Goal: Transaction & Acquisition: Purchase product/service

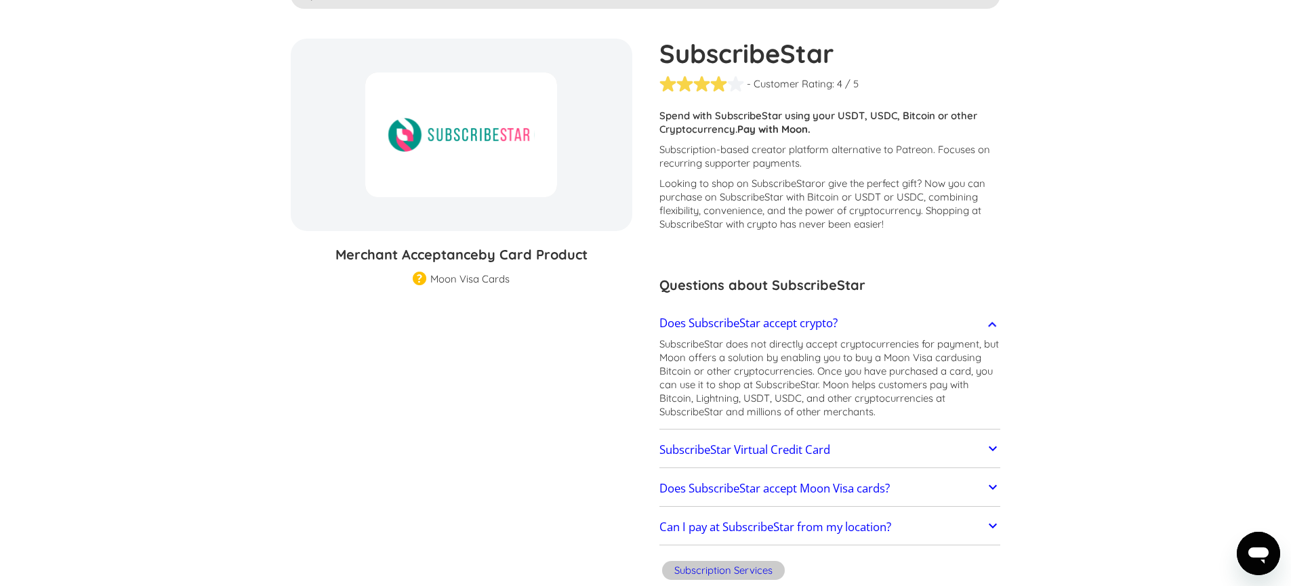
click at [799, 323] on h2 "Does SubscribeStar accept crypto?" at bounding box center [749, 324] width 178 height 14
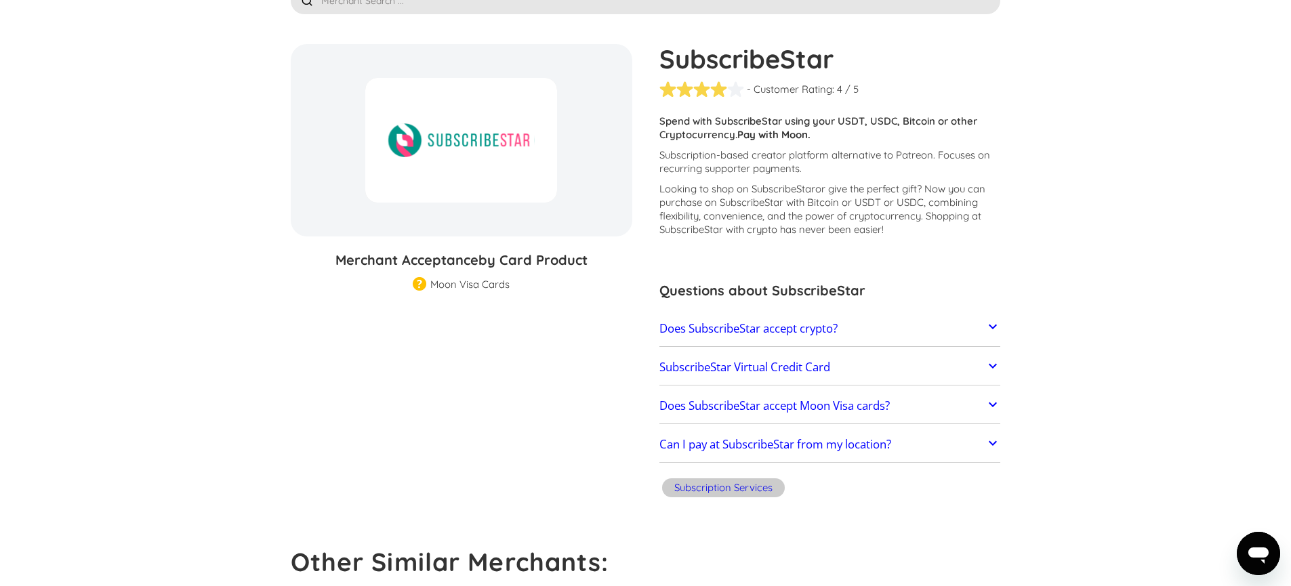
scroll to position [105, 0]
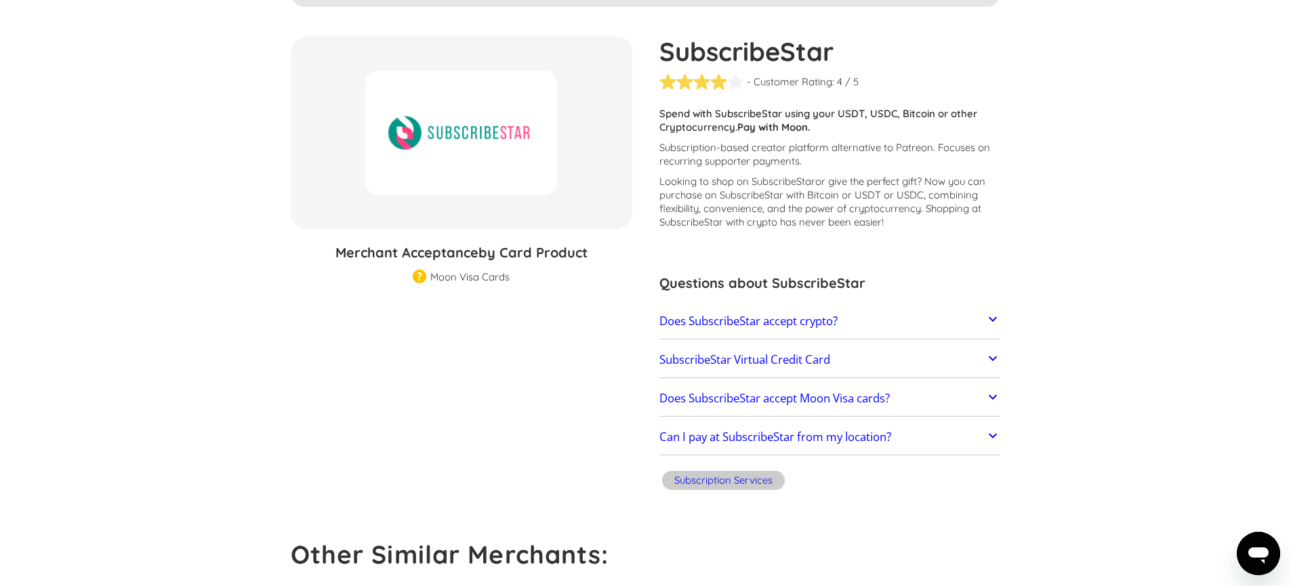
click at [470, 281] on div "Moon Visa Cards" at bounding box center [469, 277] width 79 height 14
click at [748, 489] on div "Subscription Services" at bounding box center [723, 480] width 123 height 19
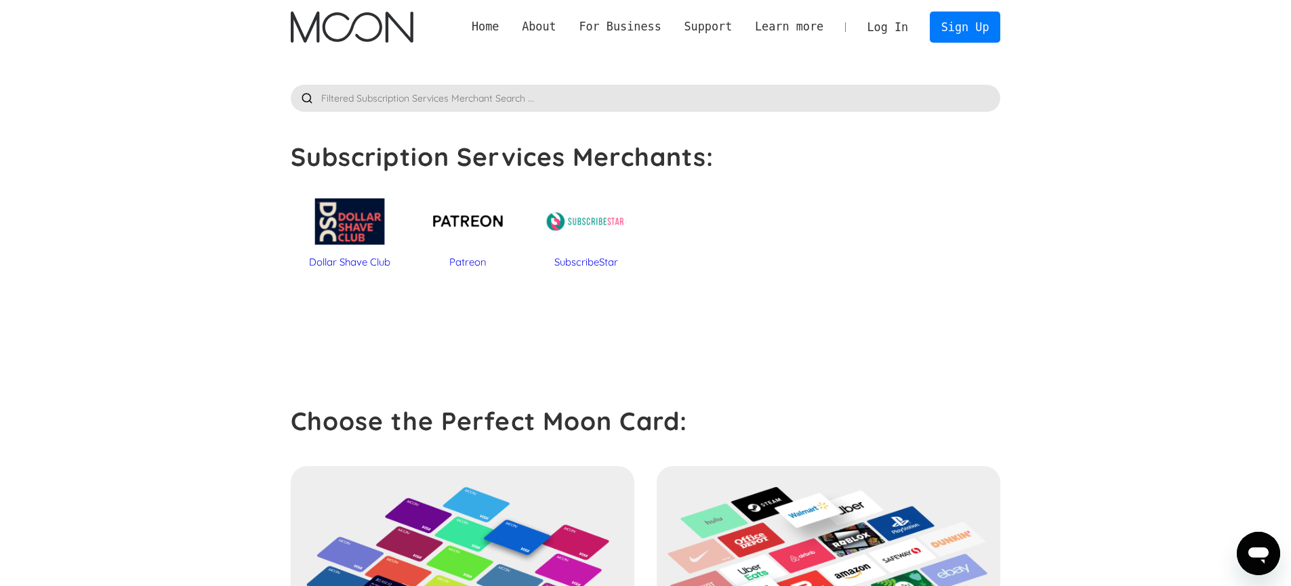
click at [600, 241] on div at bounding box center [586, 221] width 105 height 68
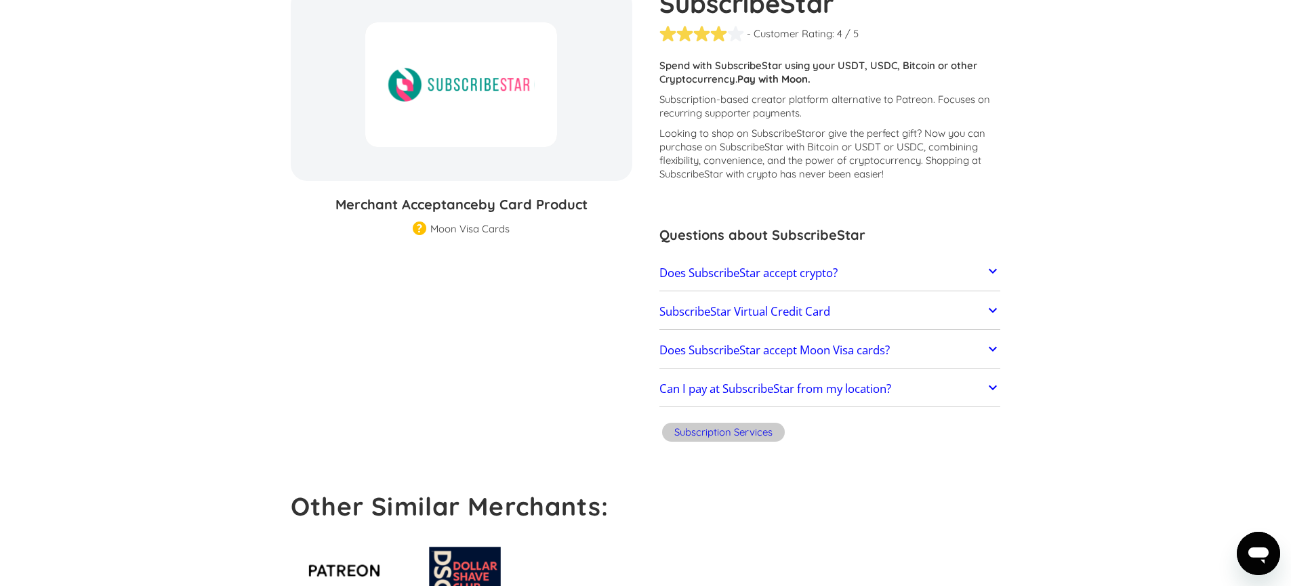
scroll to position [136, 0]
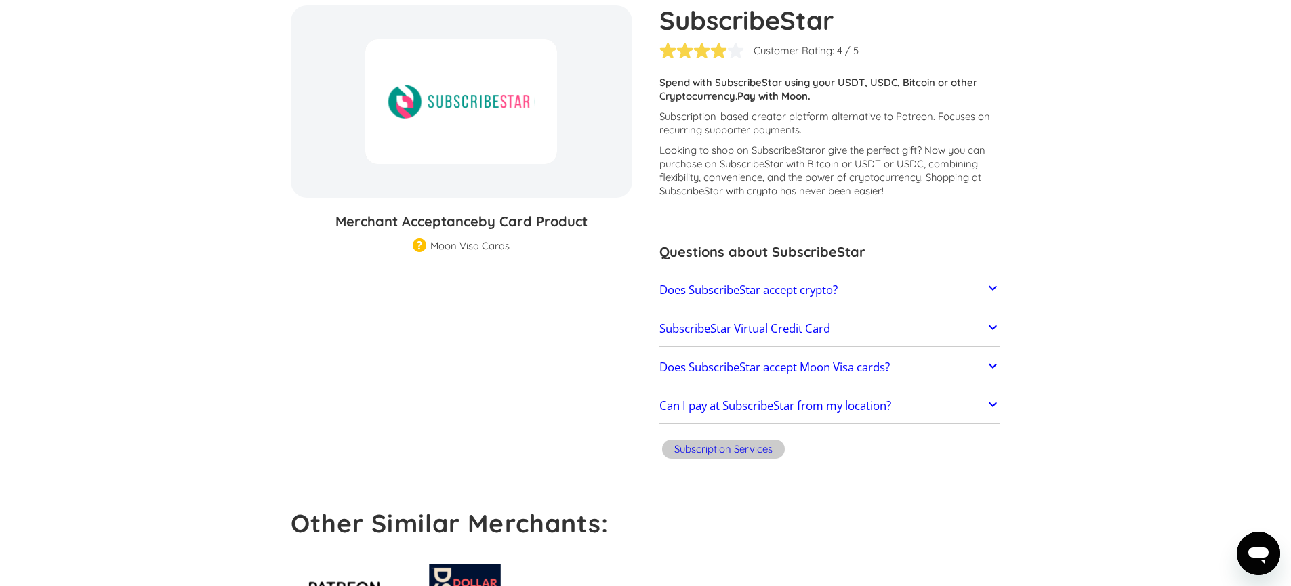
click at [890, 372] on h2 "Does SubscribeStar accept Moon Visa cards?" at bounding box center [775, 368] width 230 height 14
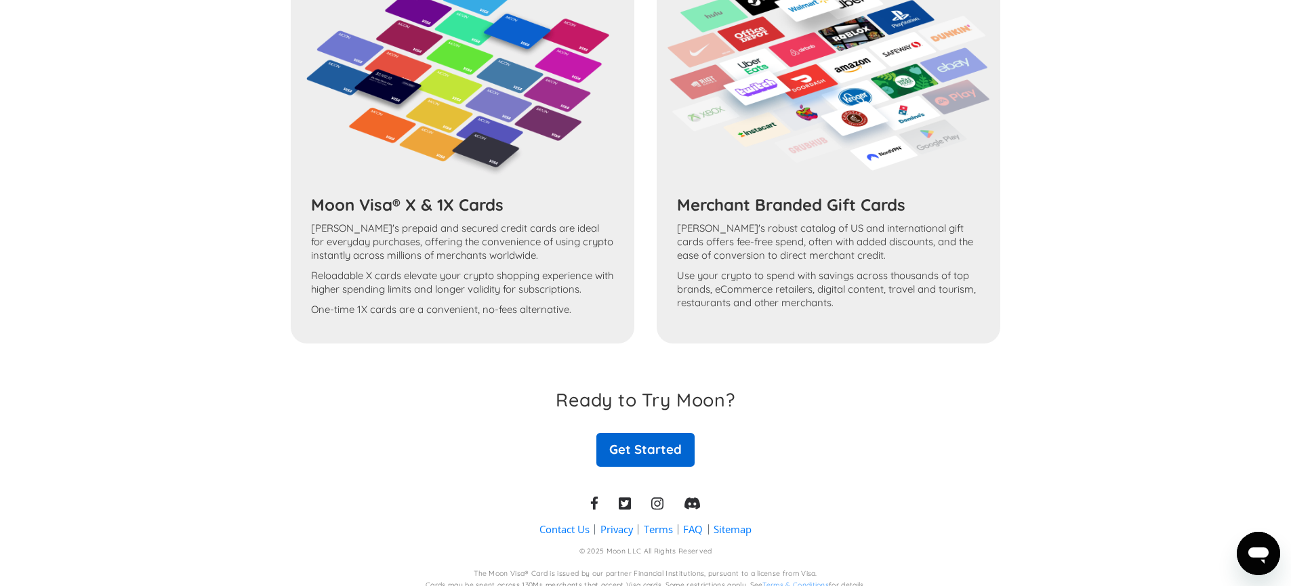
scroll to position [953, 0]
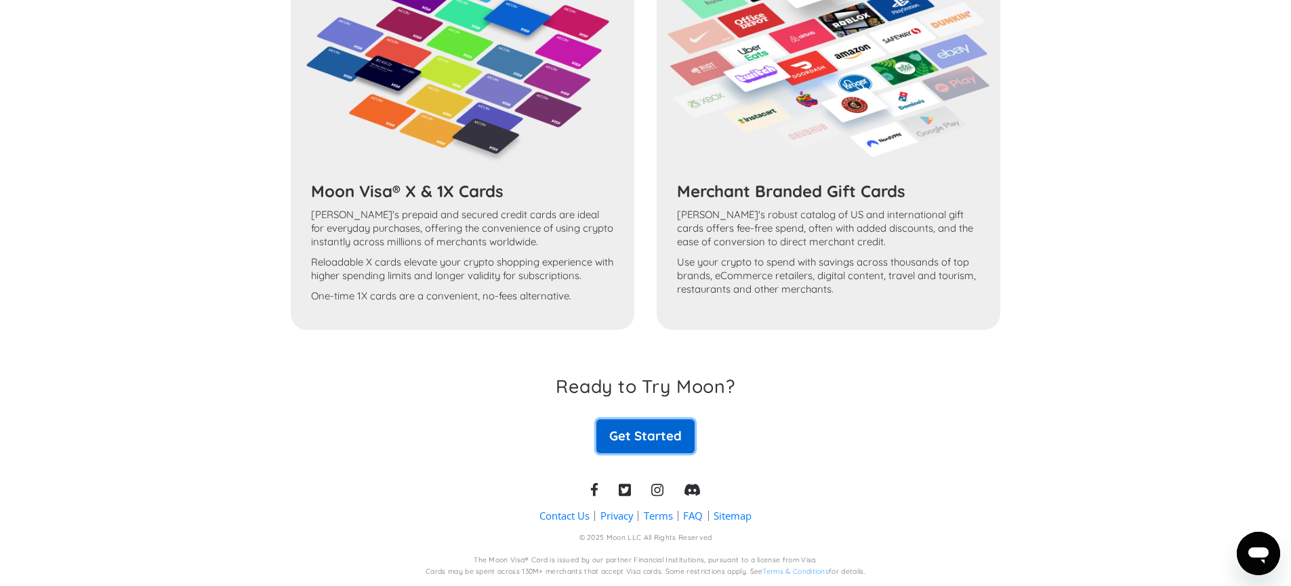
click at [664, 430] on link "Get Started" at bounding box center [646, 437] width 98 height 34
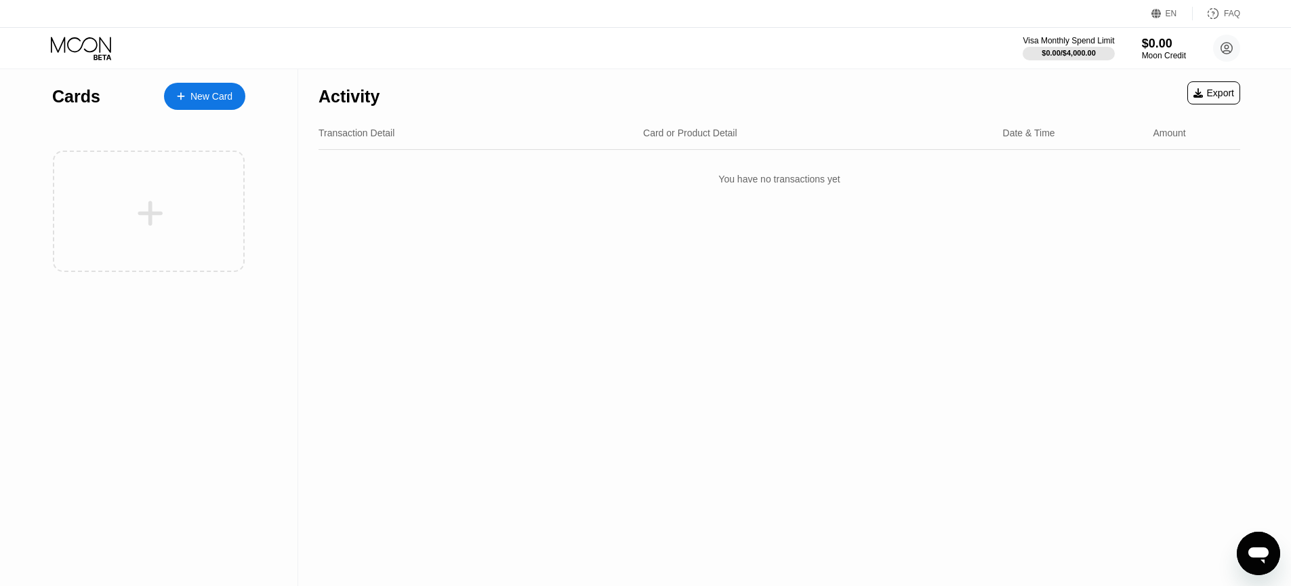
click at [214, 92] on div "New Card" at bounding box center [211, 97] width 42 height 12
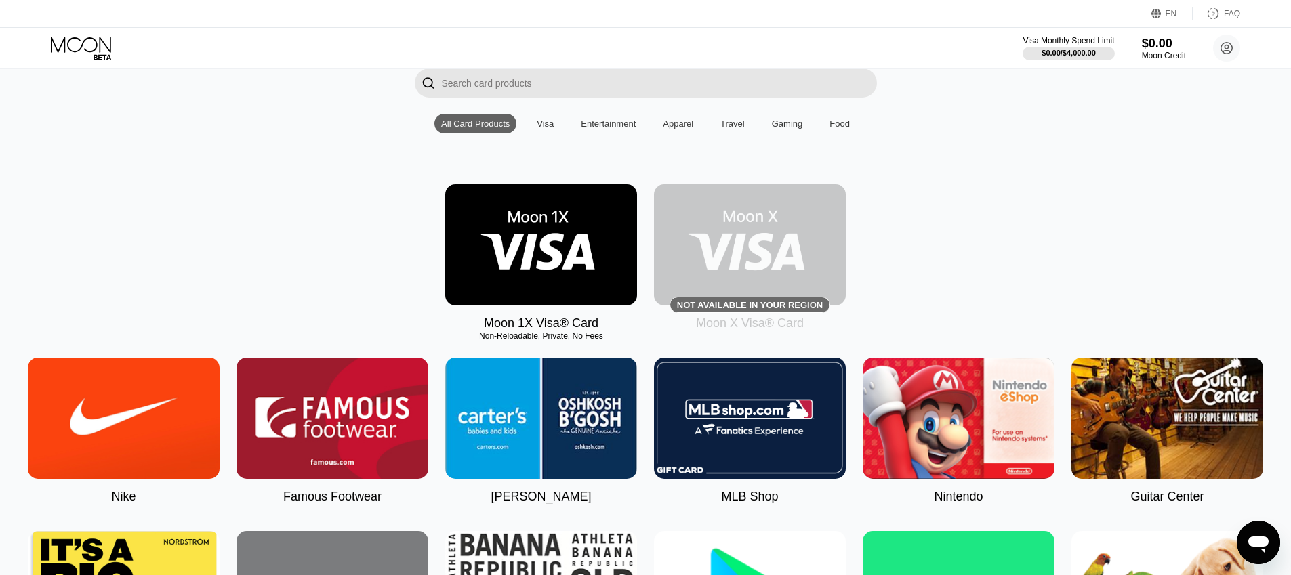
scroll to position [111, 0]
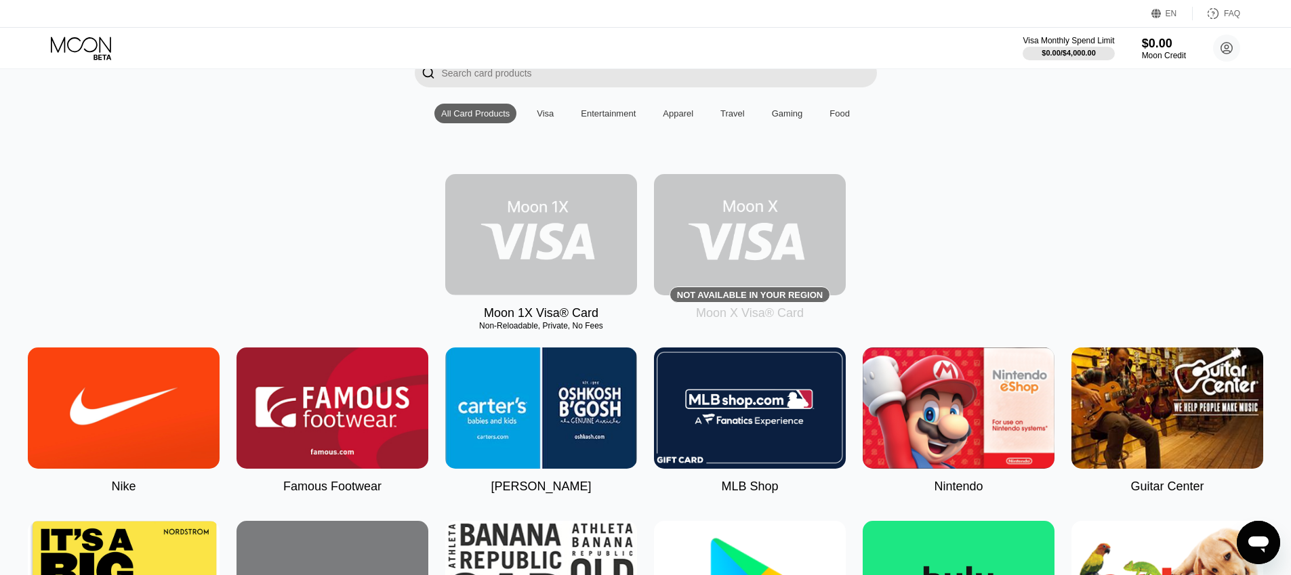
click at [577, 224] on img at bounding box center [541, 234] width 192 height 121
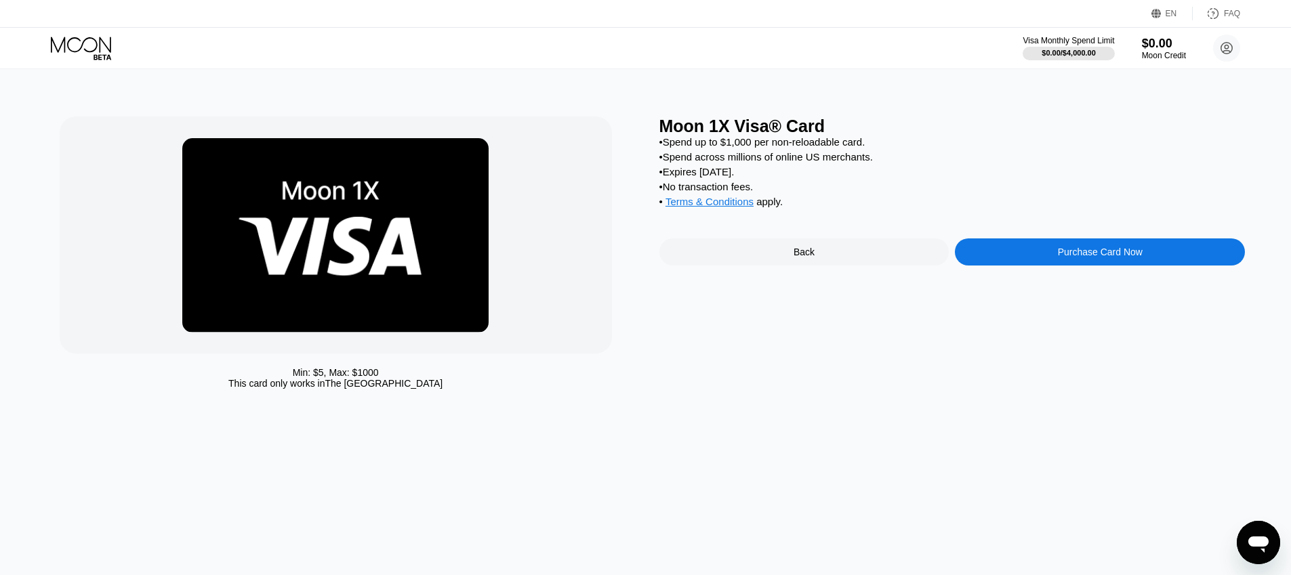
click at [1077, 266] on div "Purchase Card Now" at bounding box center [1100, 252] width 290 height 27
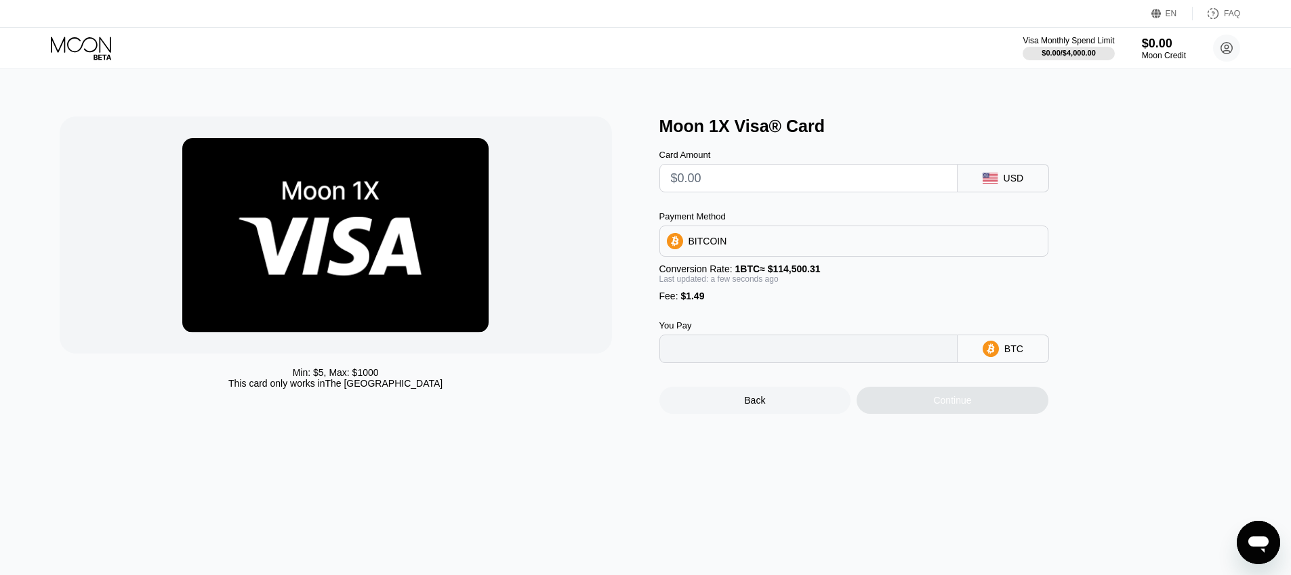
type input "0"
click at [781, 177] on input "text" at bounding box center [808, 178] width 275 height 27
click at [771, 255] on div "BITCOIN" at bounding box center [854, 241] width 388 height 27
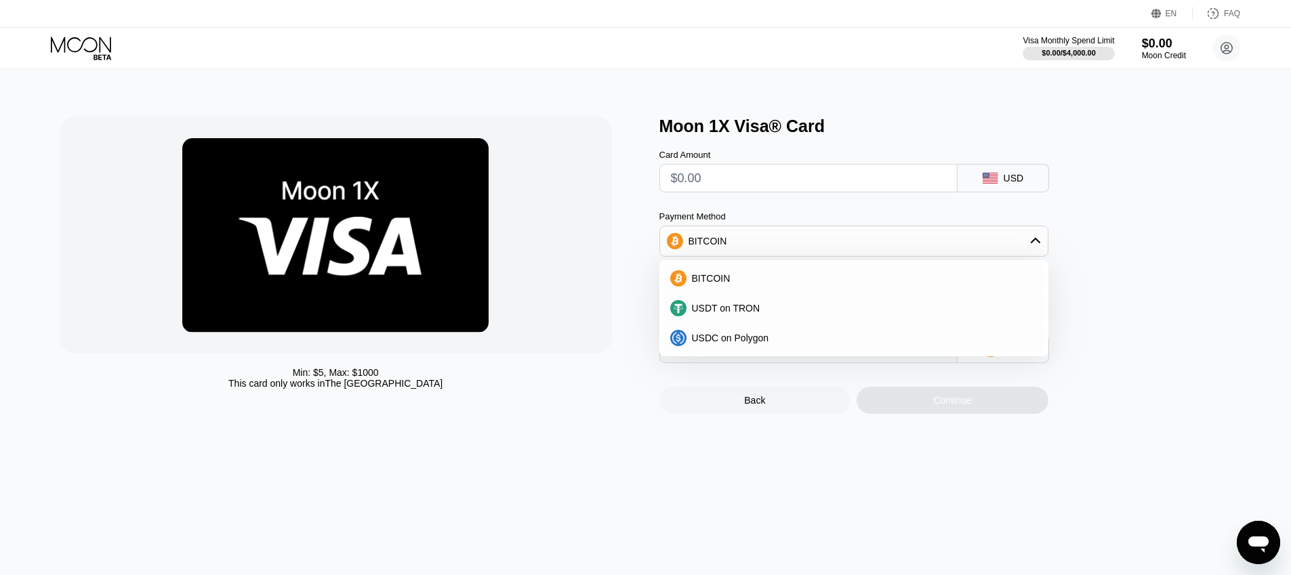
click at [727, 441] on div "Min: $ 5 , Max: $ 1000 This card only works in The United States Moon 1X Visa® …" at bounding box center [645, 322] width 1301 height 506
click at [950, 227] on div "Payment Method BITCOIN BITCOIN USDT on TRON USDC on Polygon" at bounding box center [854, 233] width 389 height 45
click at [878, 237] on div "BITCOIN" at bounding box center [854, 241] width 388 height 27
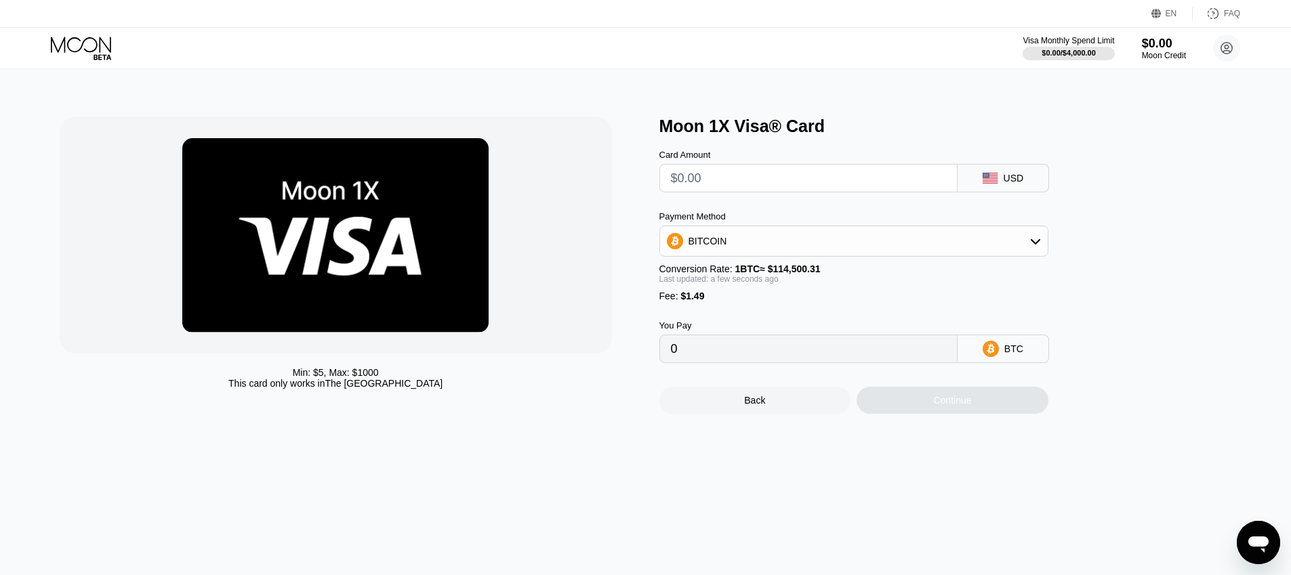
click at [807, 247] on div "BITCOIN" at bounding box center [854, 241] width 388 height 27
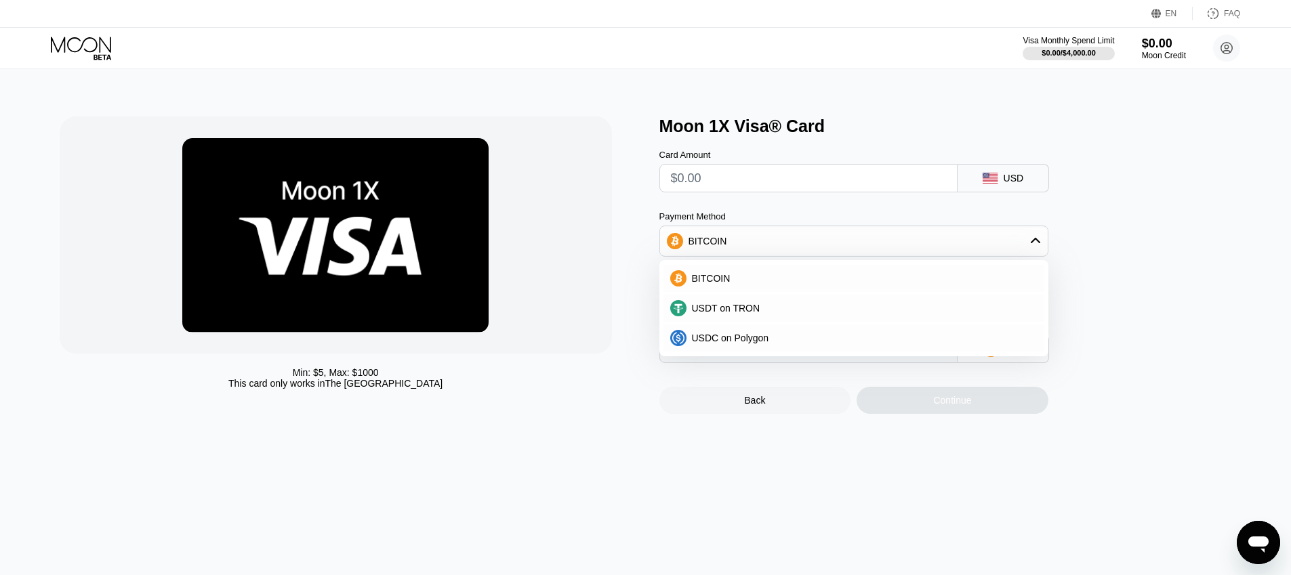
click at [842, 211] on div "Card Amount USD Payment Method BITCOIN BITCOIN USDT on TRON USDC on Polygon Con…" at bounding box center [877, 249] width 434 height 227
click at [834, 470] on div "Min: $ 5 , Max: $ 1000 This card only works in The United States Moon 1X Visa® …" at bounding box center [645, 322] width 1301 height 506
click at [804, 214] on div "Payment Method" at bounding box center [854, 216] width 389 height 10
click at [788, 245] on div "BITCOIN" at bounding box center [854, 241] width 388 height 27
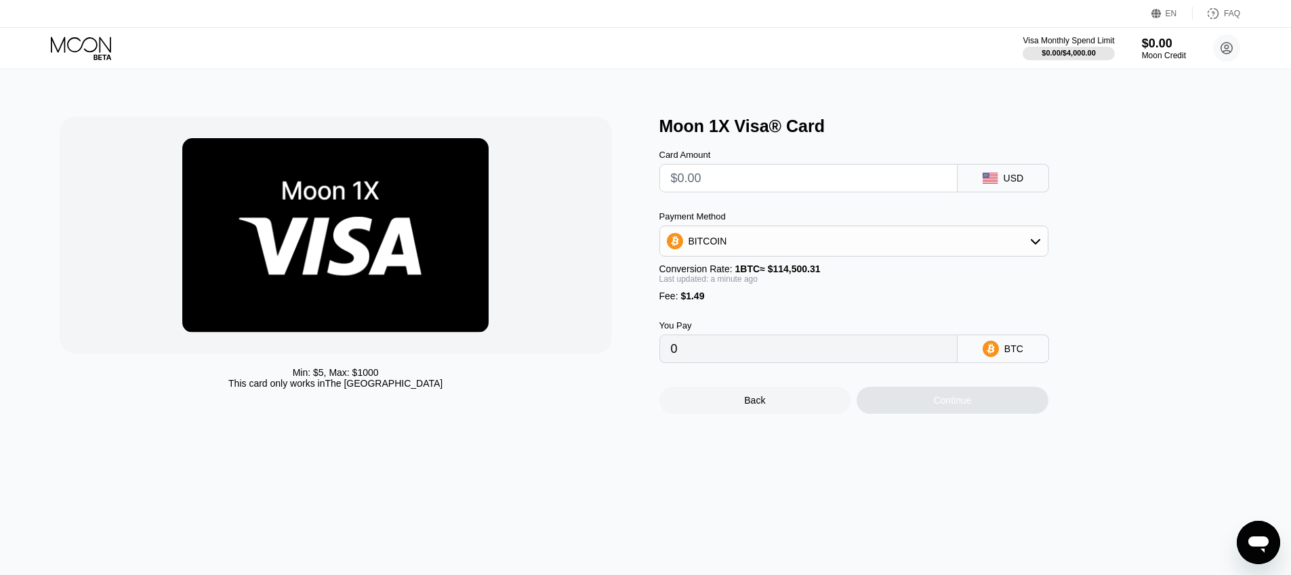
click at [782, 181] on input "text" at bounding box center [808, 178] width 275 height 27
type input "$20"
type input "0.00018769"
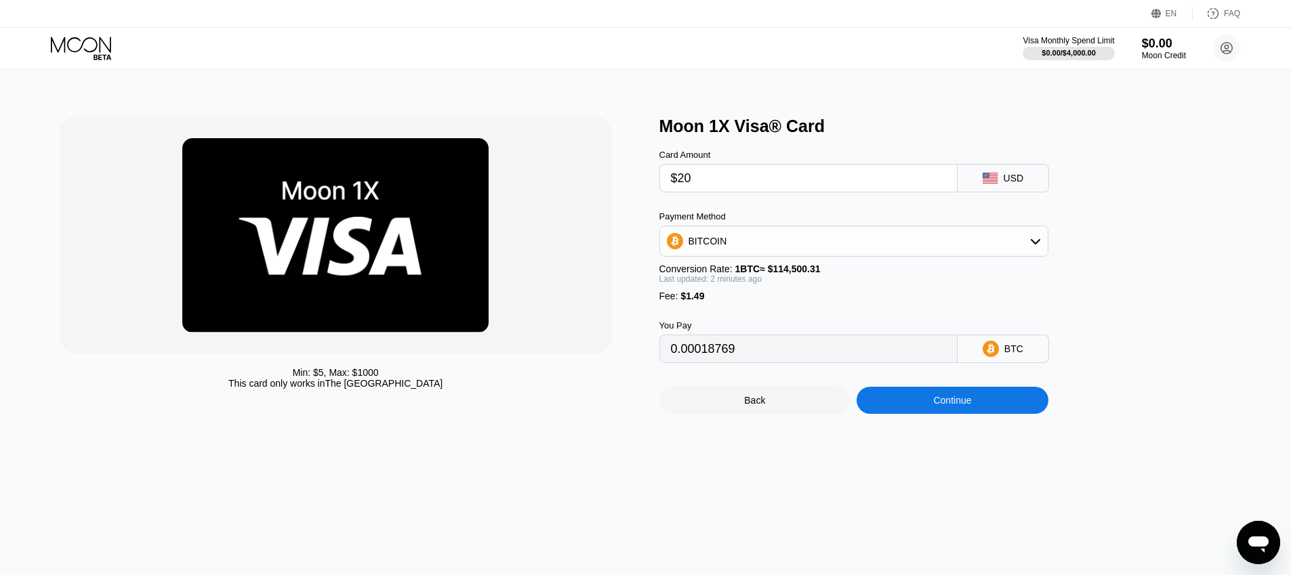
type input "$20"
click at [851, 233] on div "BITCOIN" at bounding box center [854, 241] width 388 height 27
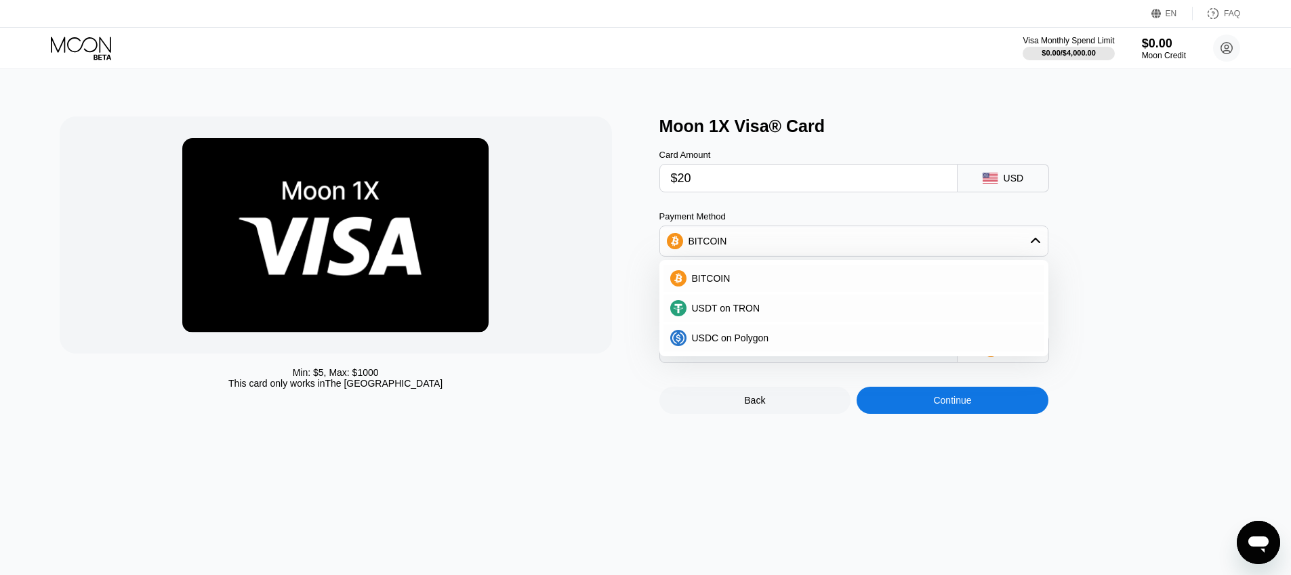
click at [860, 213] on div "Card Amount $20 USD Payment Method BITCOIN BITCOIN USDT on TRON USDC on Polygon…" at bounding box center [877, 249] width 434 height 227
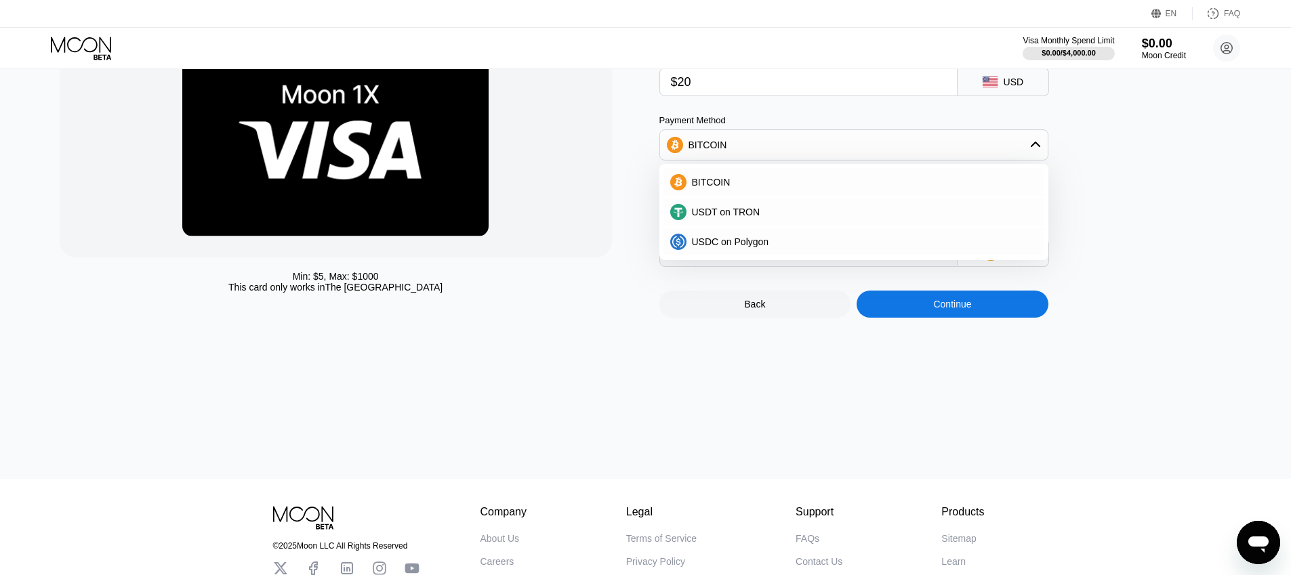
scroll to position [203, 0]
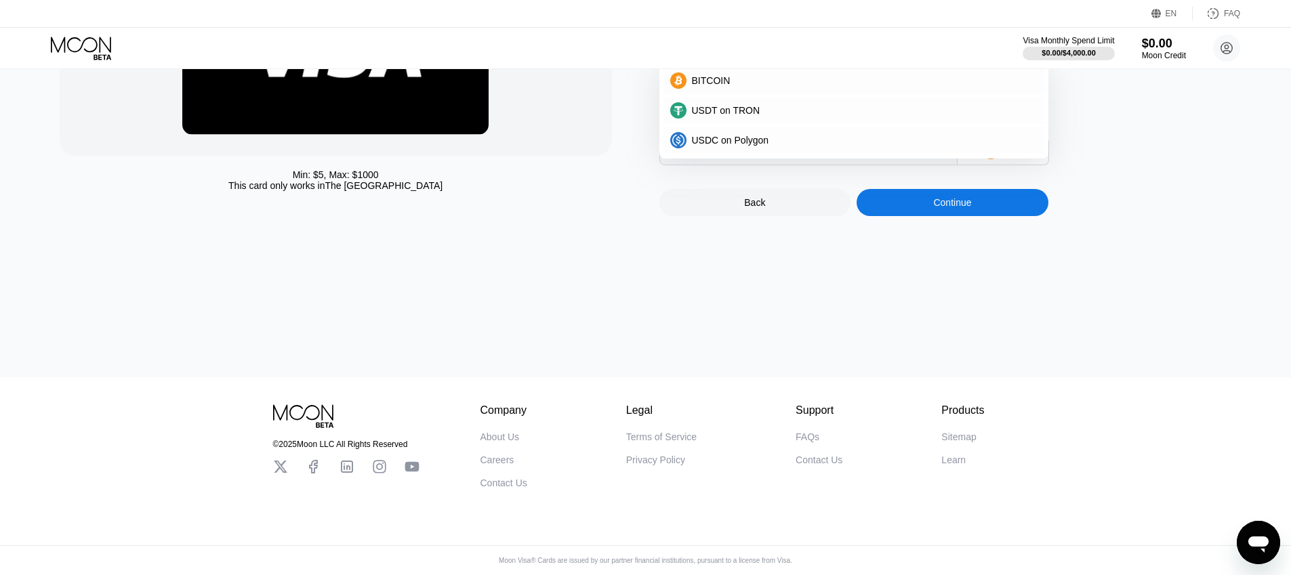
click at [807, 322] on div "Min: $ 5 , Max: $ 1000 This card only works in The United States Moon 1X Visa® …" at bounding box center [645, 124] width 1301 height 506
click at [765, 208] on div "Back" at bounding box center [754, 202] width 21 height 11
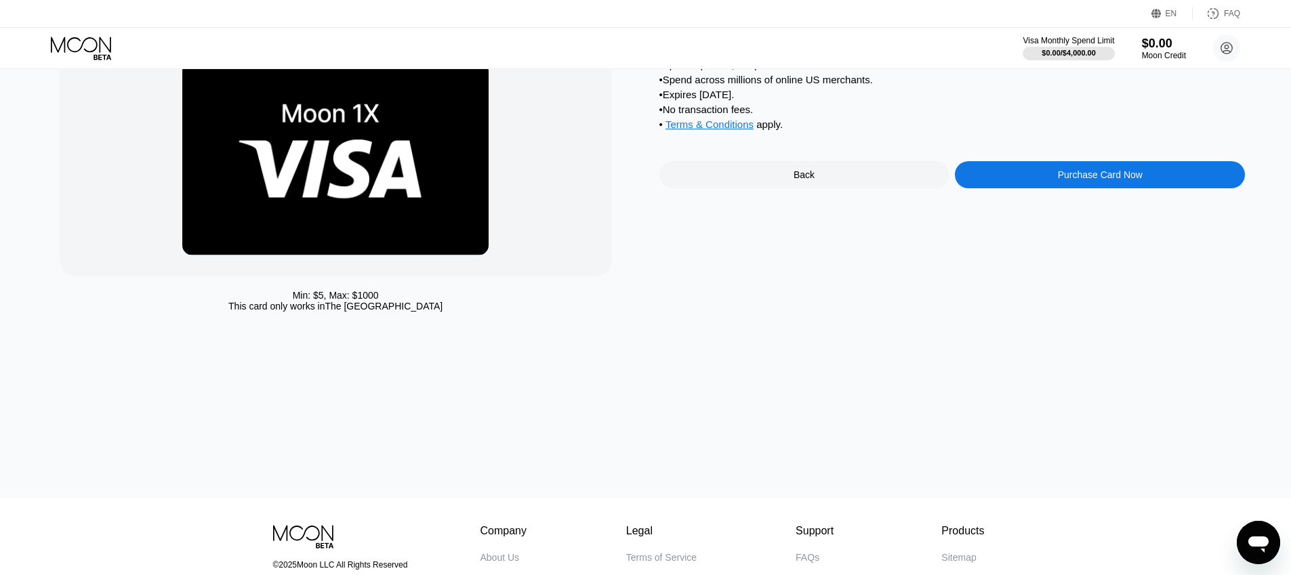
scroll to position [0, 0]
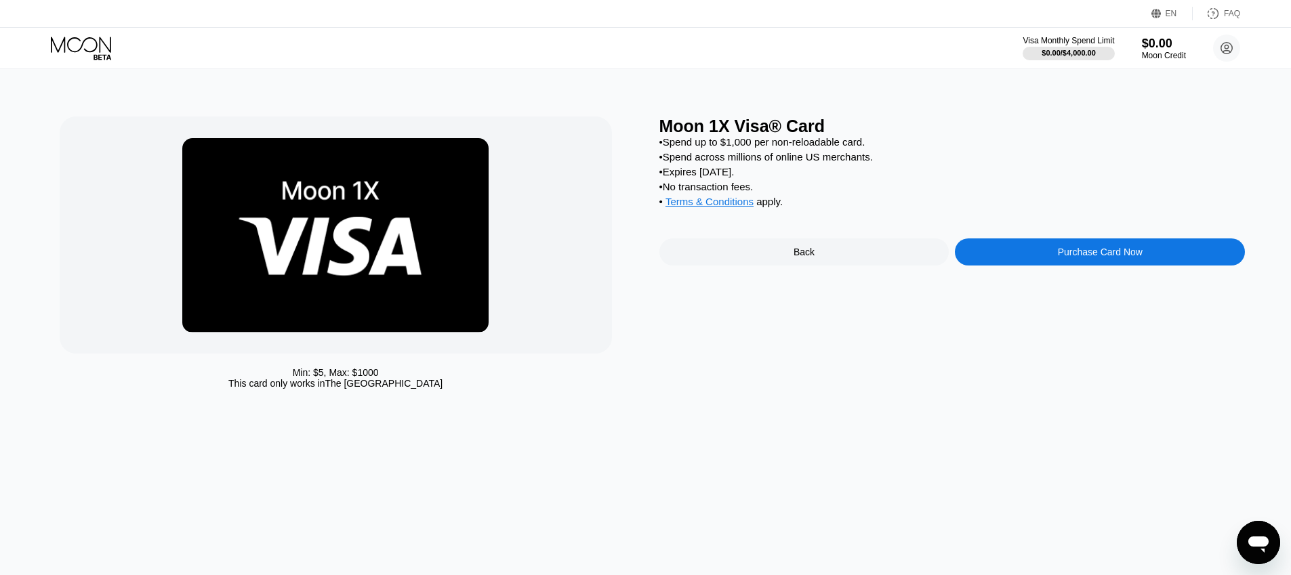
click at [845, 264] on div "Back" at bounding box center [805, 252] width 290 height 27
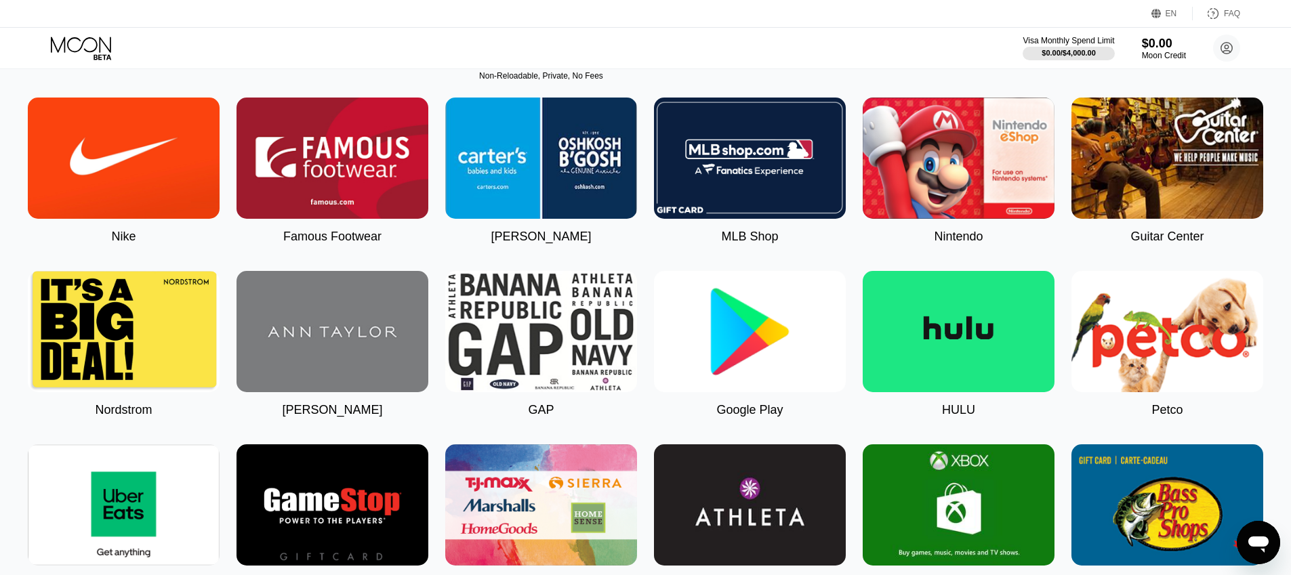
scroll to position [354, 0]
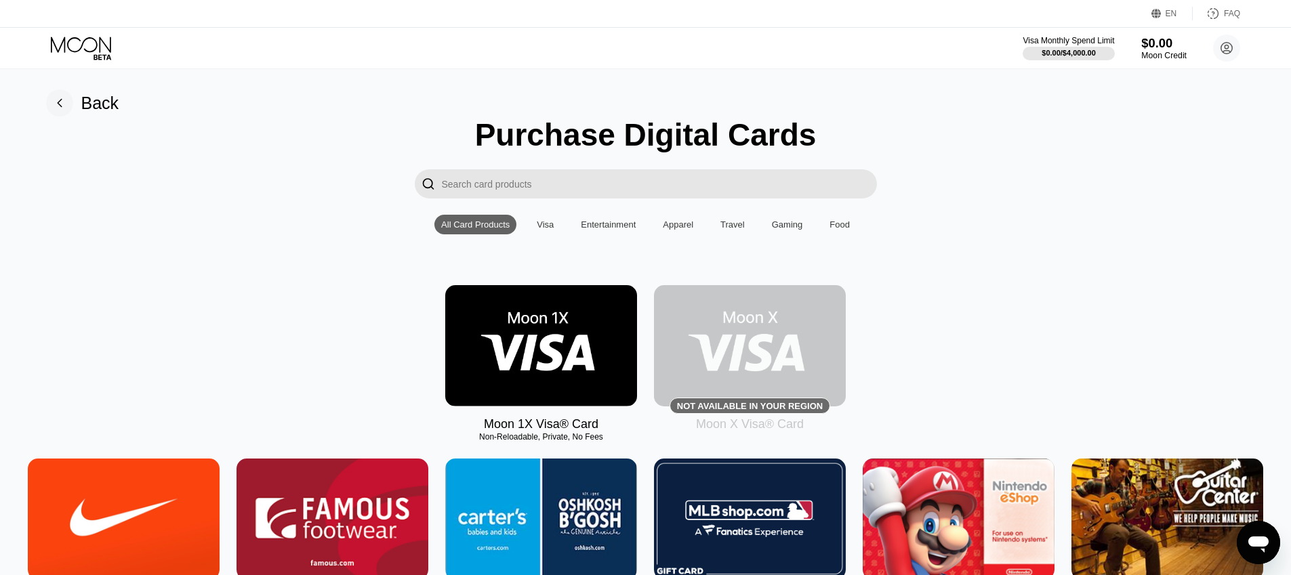
click at [1167, 50] on div "$0.00" at bounding box center [1163, 43] width 45 height 14
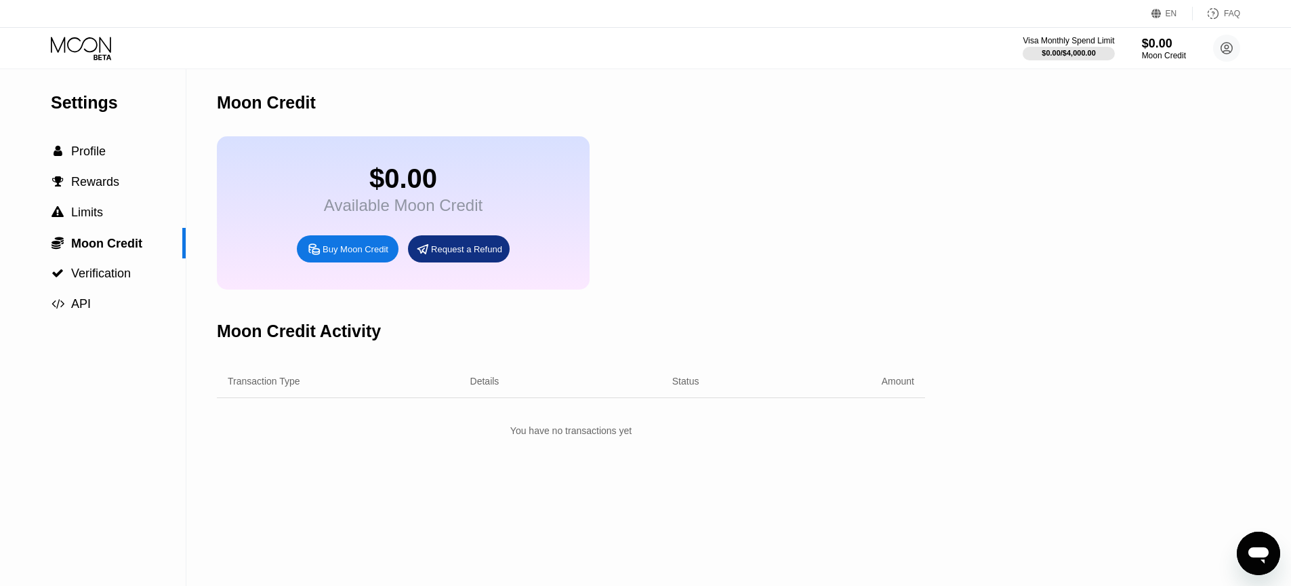
click at [376, 255] on div "Buy Moon Credit" at bounding box center [356, 249] width 66 height 12
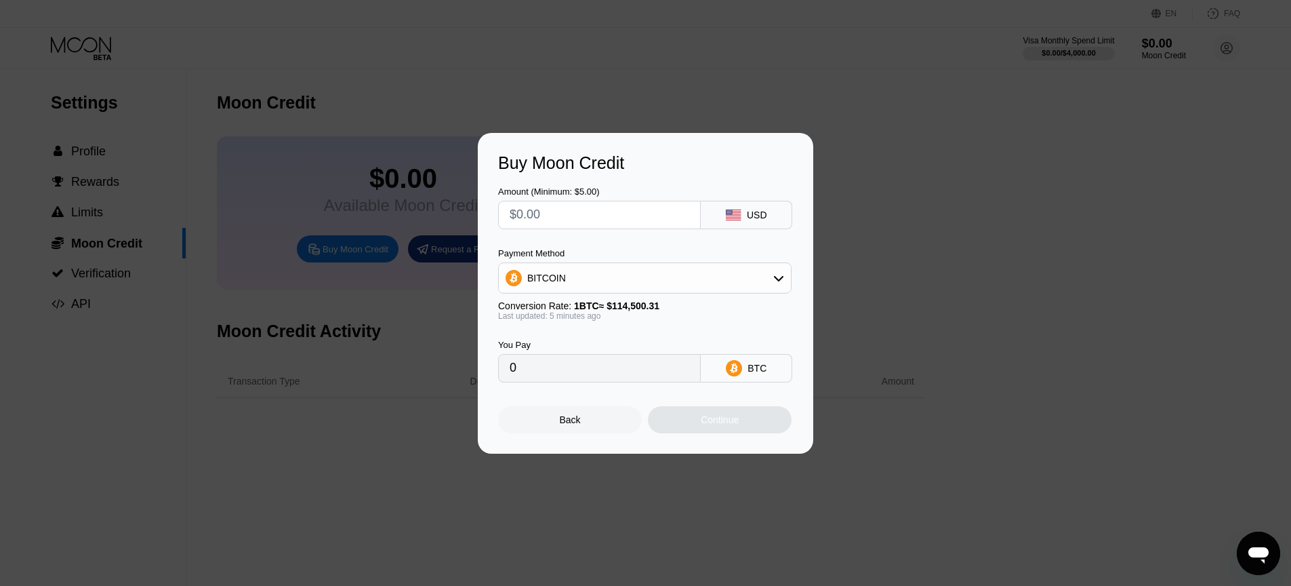
click at [758, 283] on div "BITCOIN" at bounding box center [645, 277] width 292 height 27
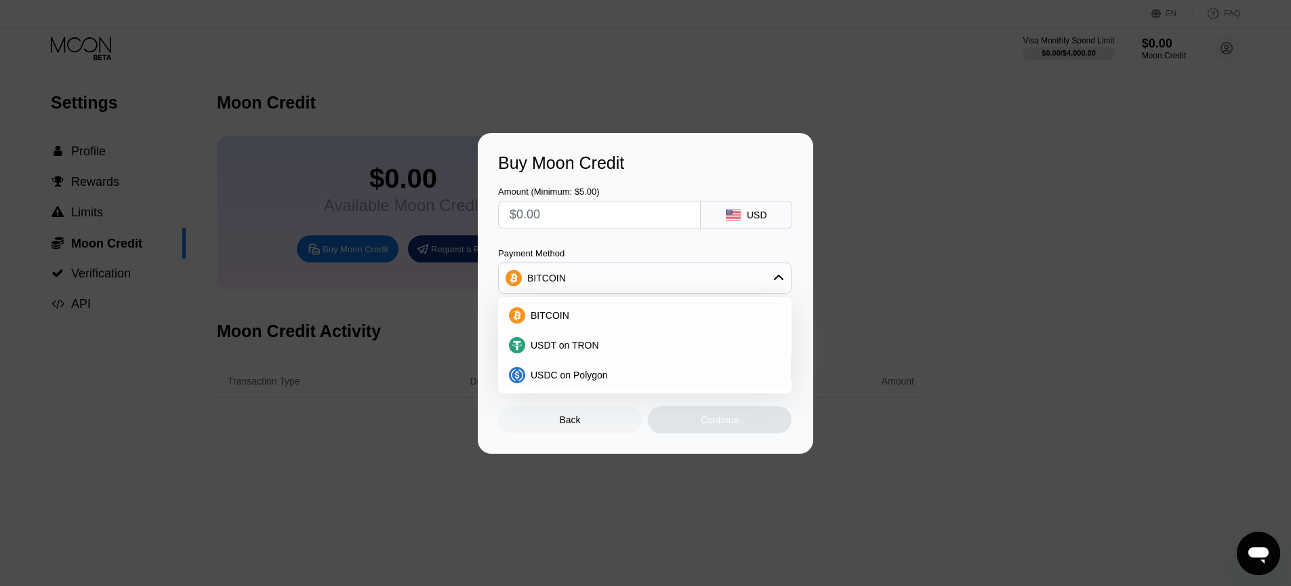
click at [659, 245] on div "Amount (Minimum: $5.00) USD Payment Method BITCOIN BITCOIN USDT on TRON USDC on…" at bounding box center [645, 277] width 295 height 209
click at [729, 207] on div "USD" at bounding box center [747, 215] width 92 height 28
click at [627, 211] on input "text" at bounding box center [600, 214] width 180 height 27
click at [544, 194] on div "Amount (Minimum: $5.00)" at bounding box center [599, 191] width 203 height 10
click at [581, 422] on div "Back" at bounding box center [570, 419] width 21 height 11
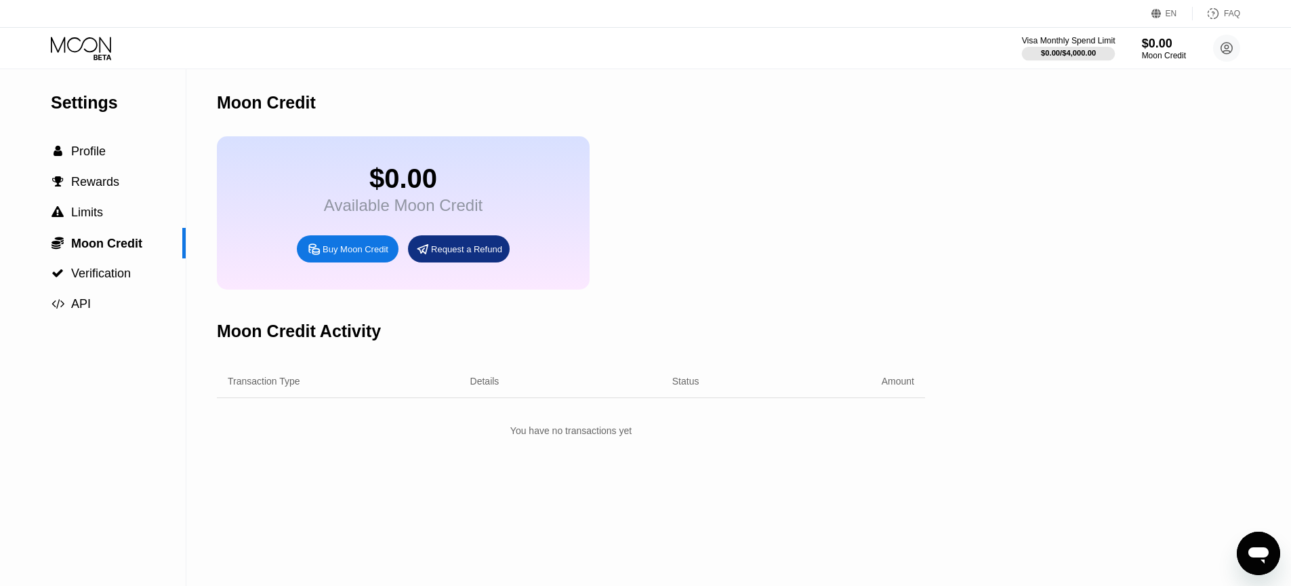
click at [1068, 56] on div "$0.00 / $4,000.00" at bounding box center [1068, 53] width 55 height 8
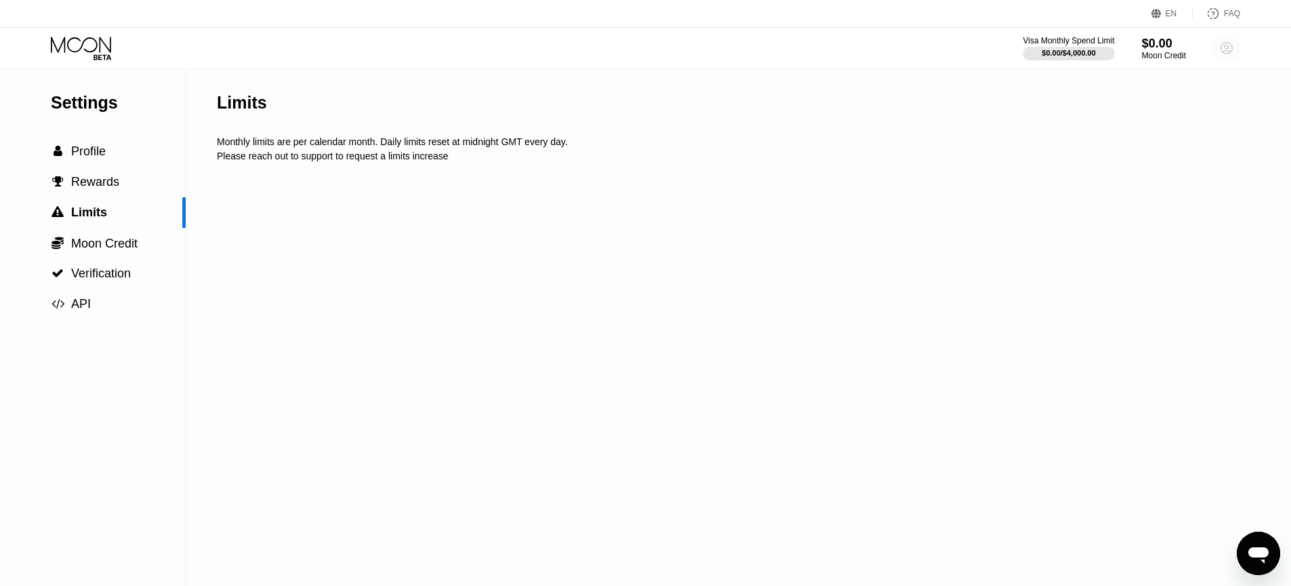
click at [1217, 43] on circle at bounding box center [1226, 48] width 27 height 27
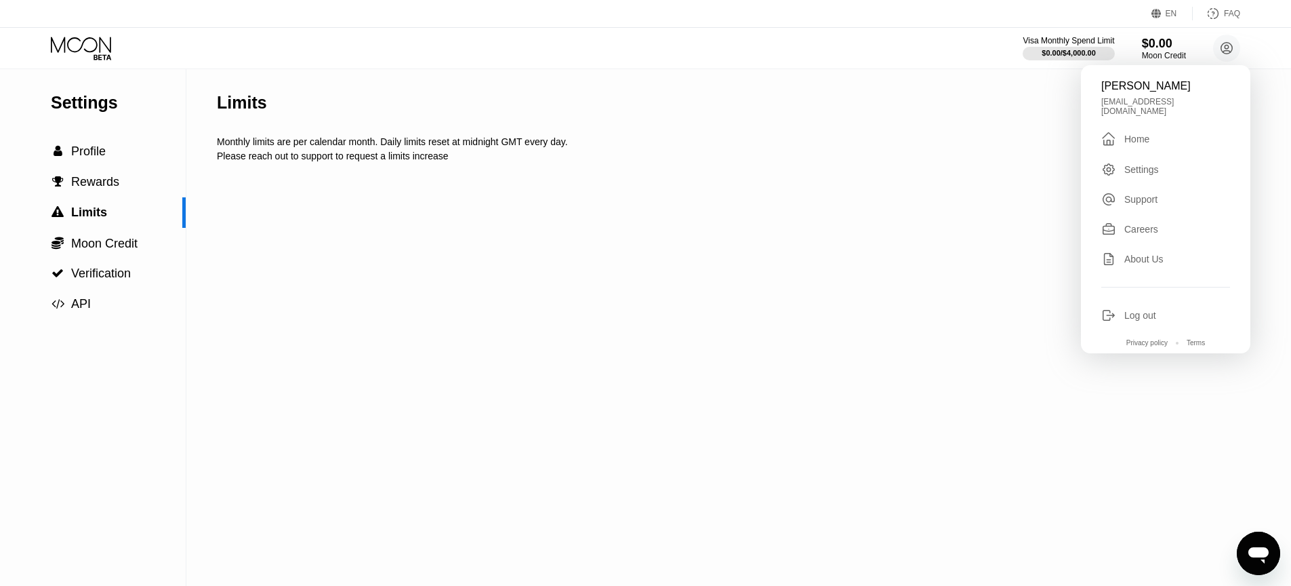
drag, startPoint x: 449, startPoint y: 363, endPoint x: 429, endPoint y: 355, distance: 21.7
click at [449, 363] on div "Limits Monthly limits are per calendar month. Daily limits reset at midnight GM…" at bounding box center [733, 327] width 1033 height 517
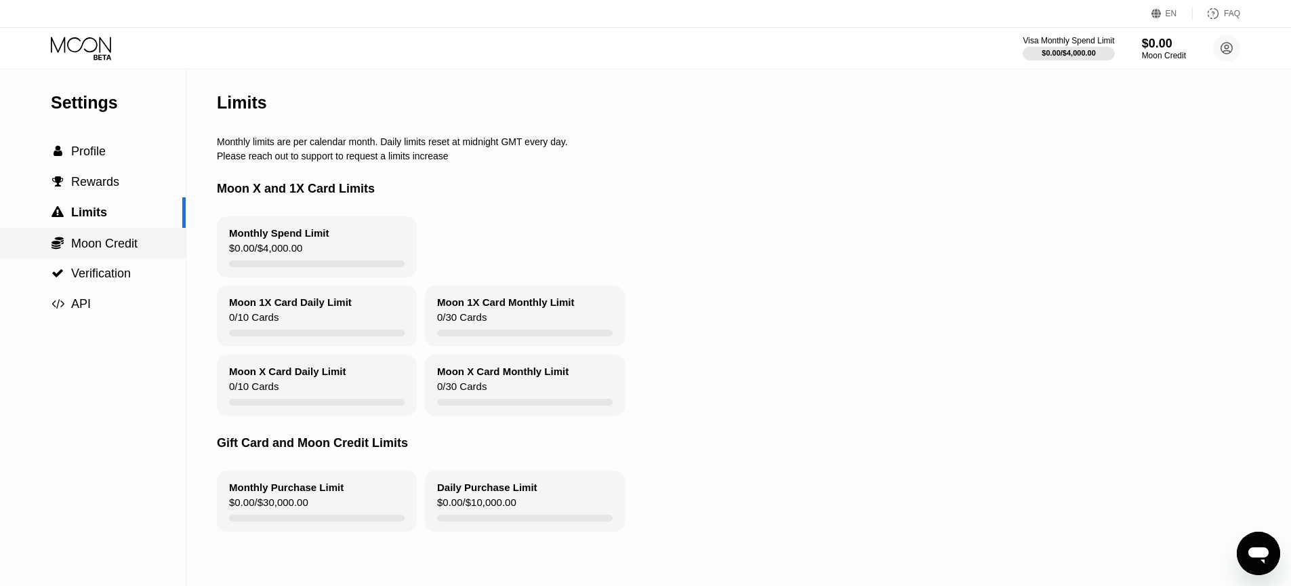
click at [103, 241] on span "Moon Credit" at bounding box center [104, 244] width 66 height 14
